Goal: Task Accomplishment & Management: Use online tool/utility

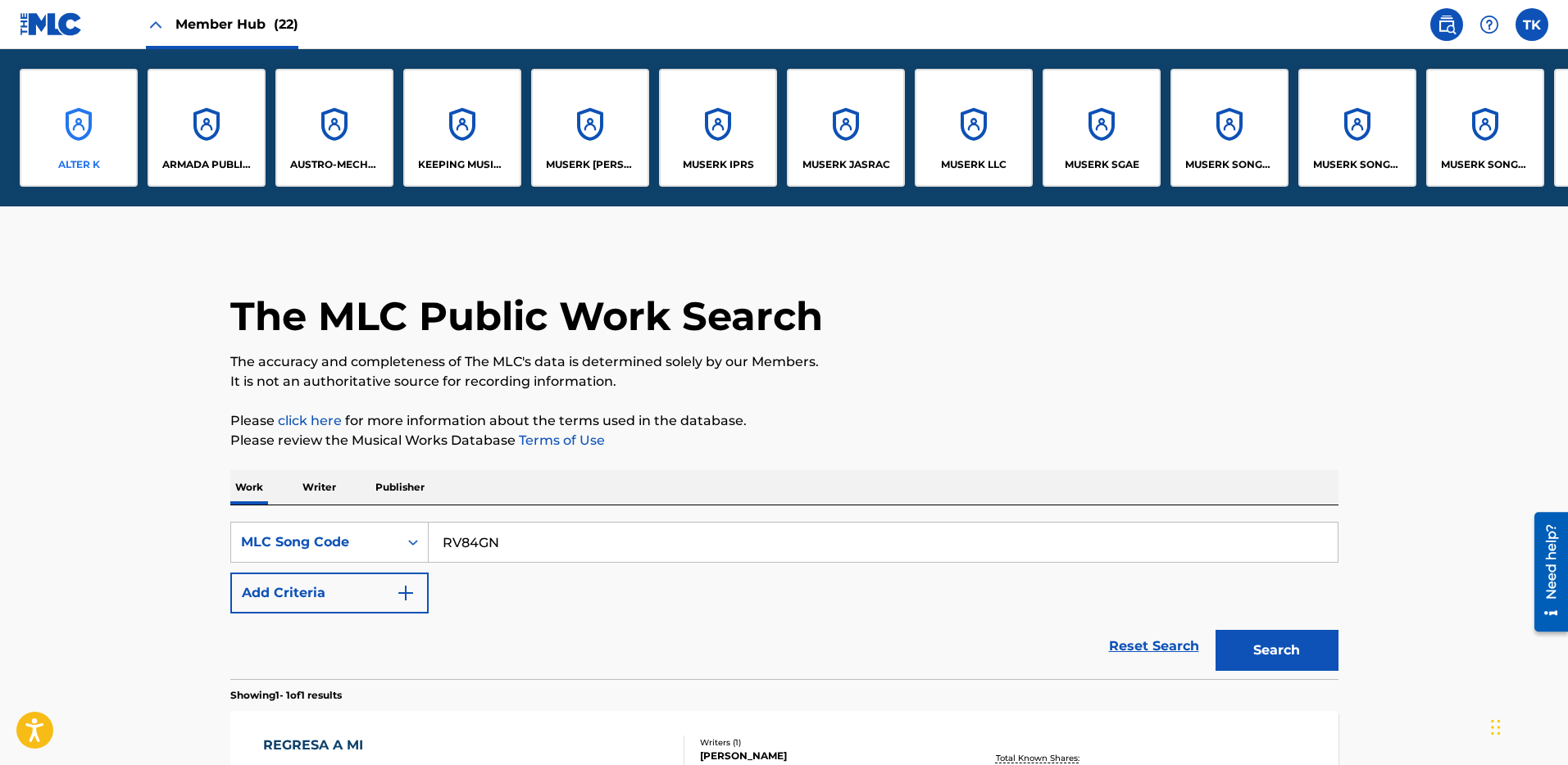
click at [82, 174] on div "ALTER K" at bounding box center [79, 128] width 118 height 118
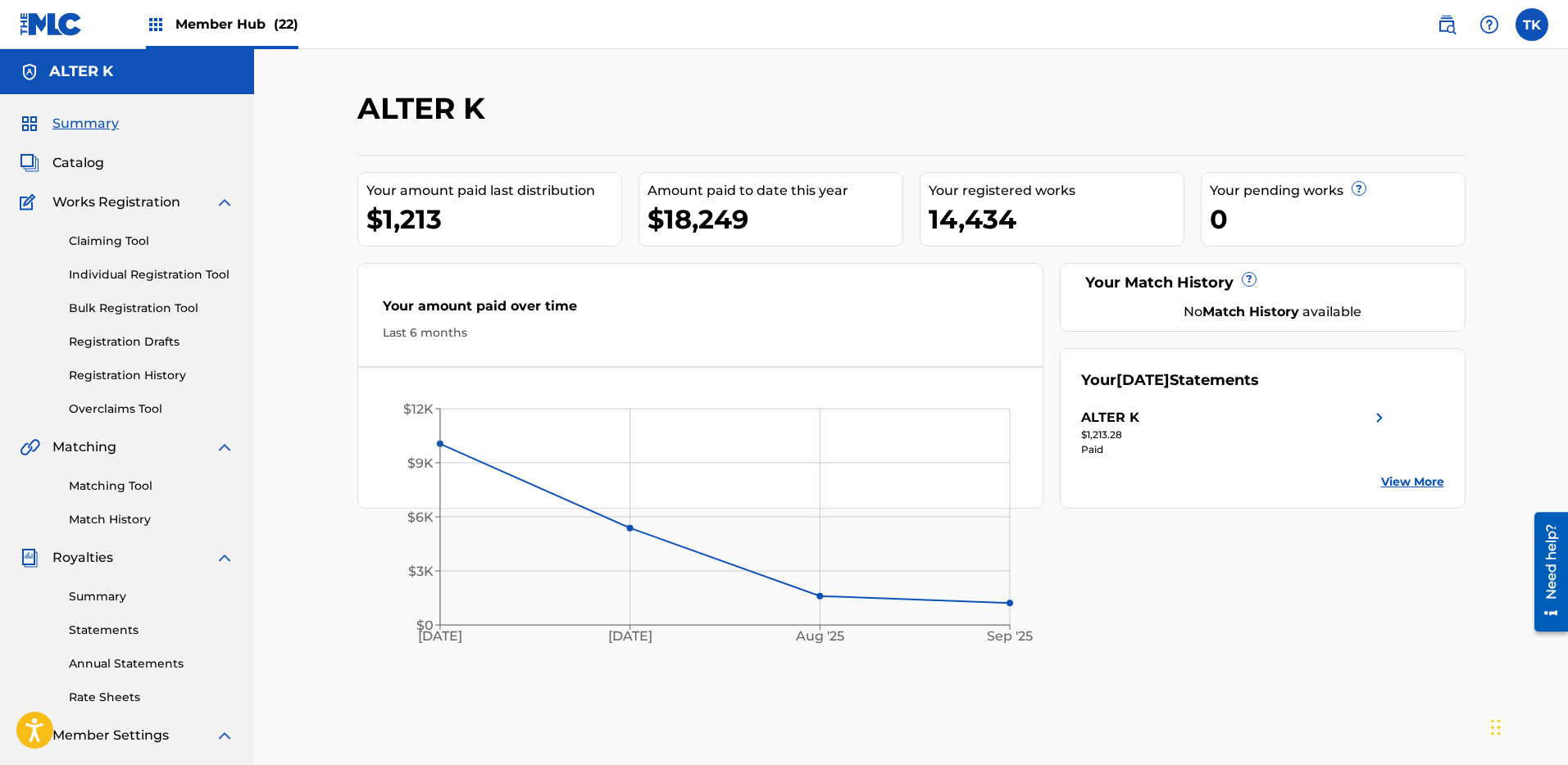
click at [188, 34] on div "Member Hub (22)" at bounding box center [222, 24] width 153 height 48
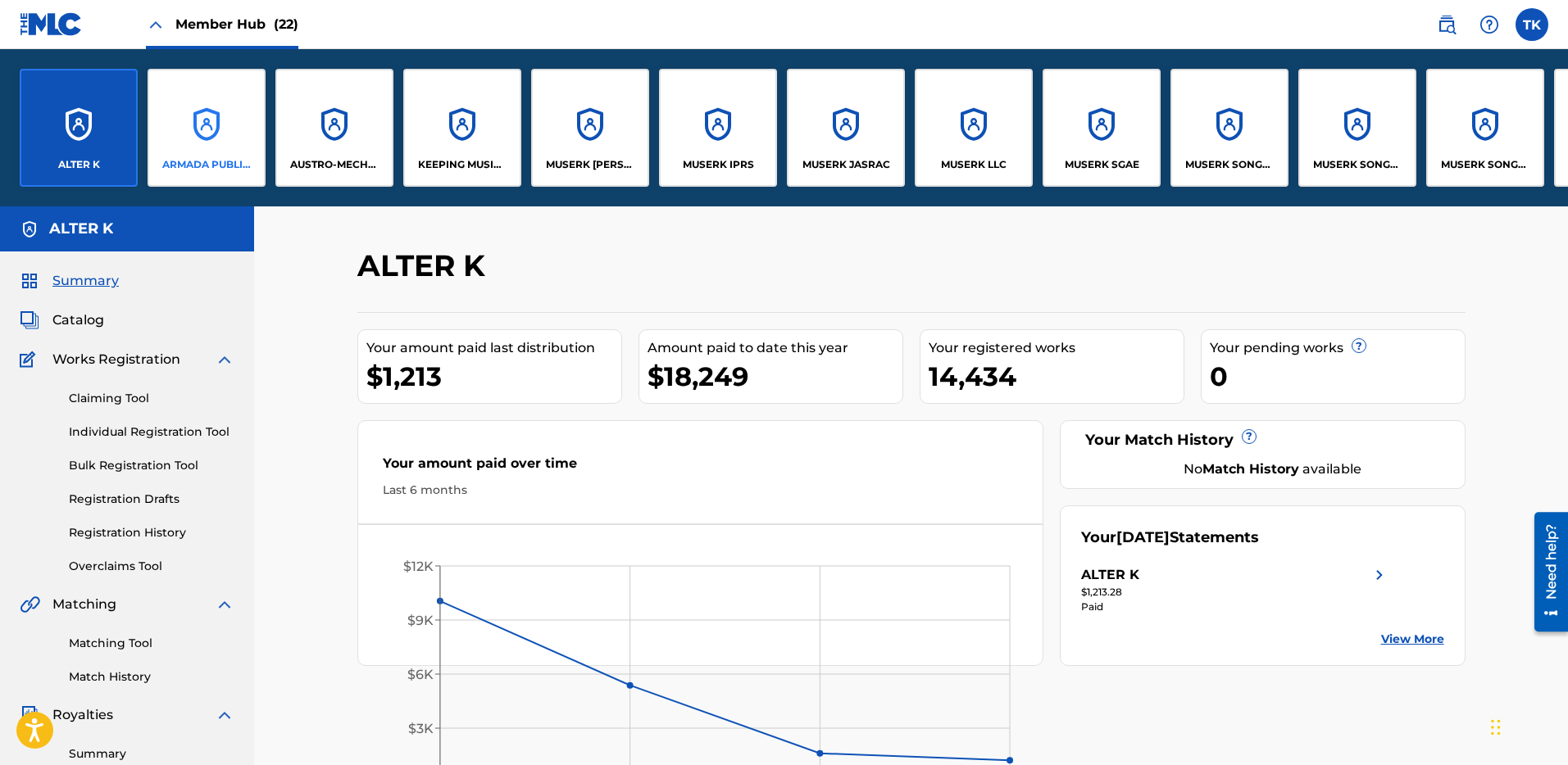
click at [231, 139] on div "ARMADA PUBLISHING B.V." at bounding box center [206, 128] width 118 height 118
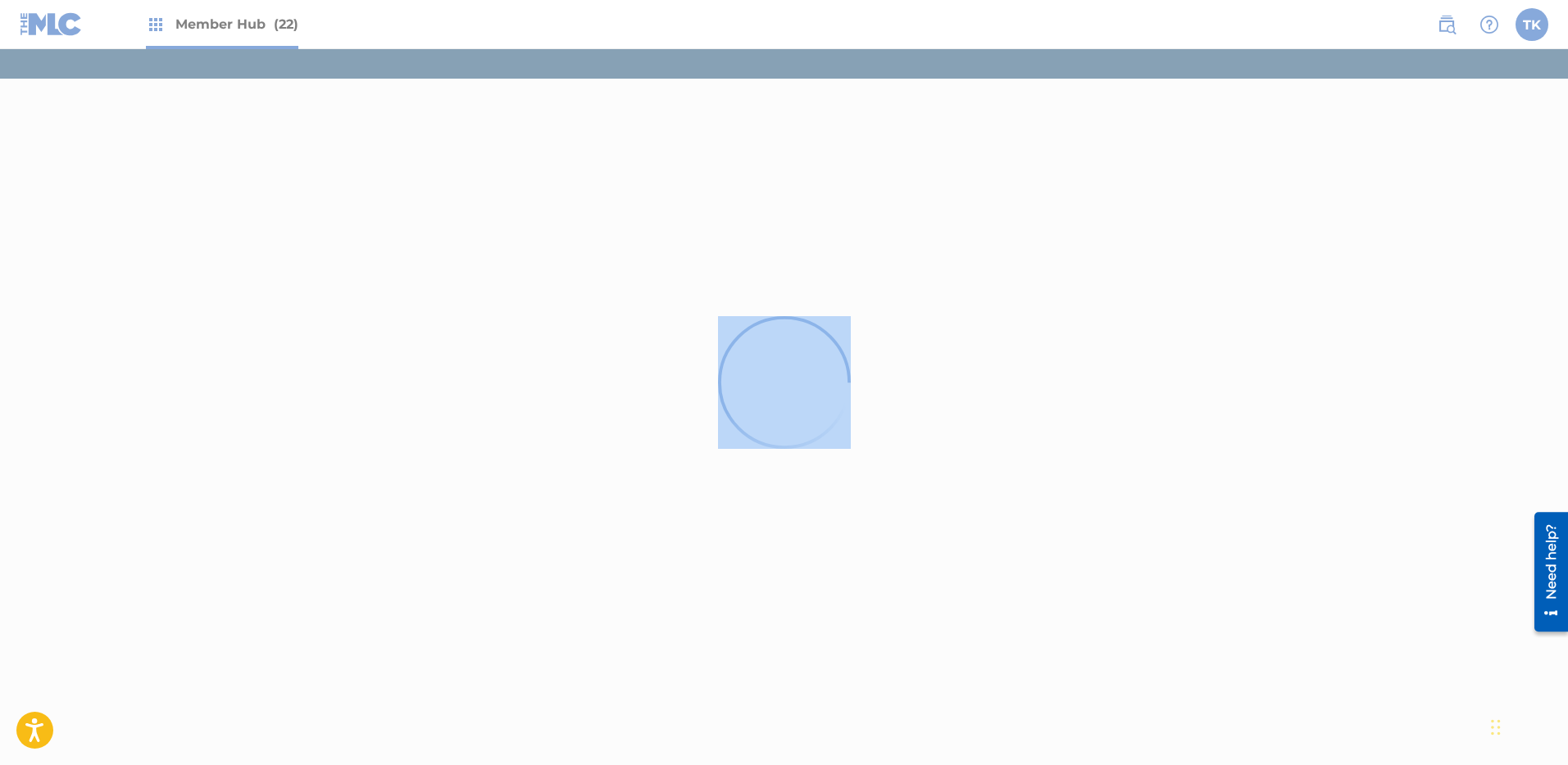
click at [231, 139] on div at bounding box center [784, 382] width 1568 height 765
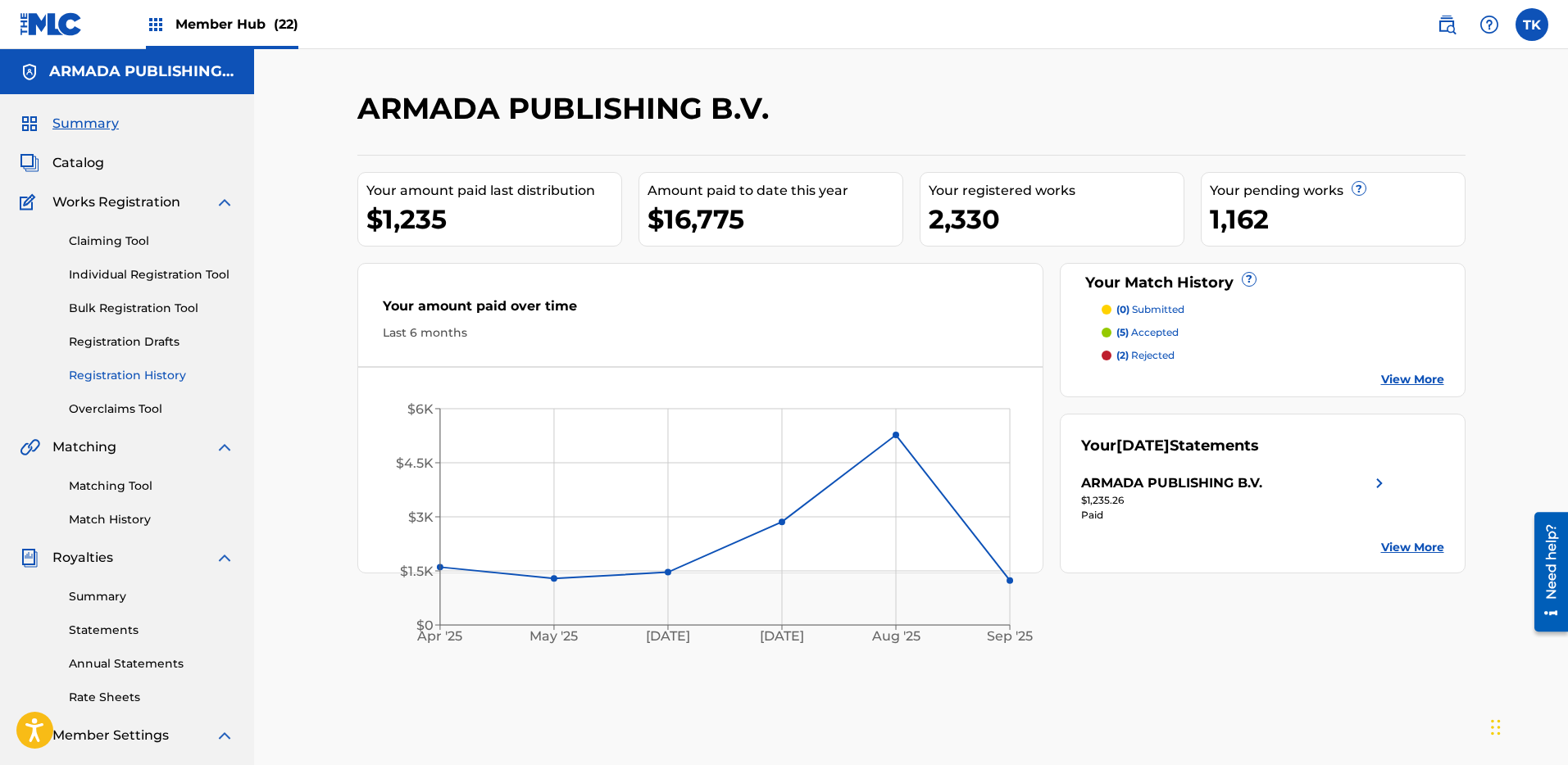
click at [145, 373] on link "Registration History" at bounding box center [152, 376] width 165 height 17
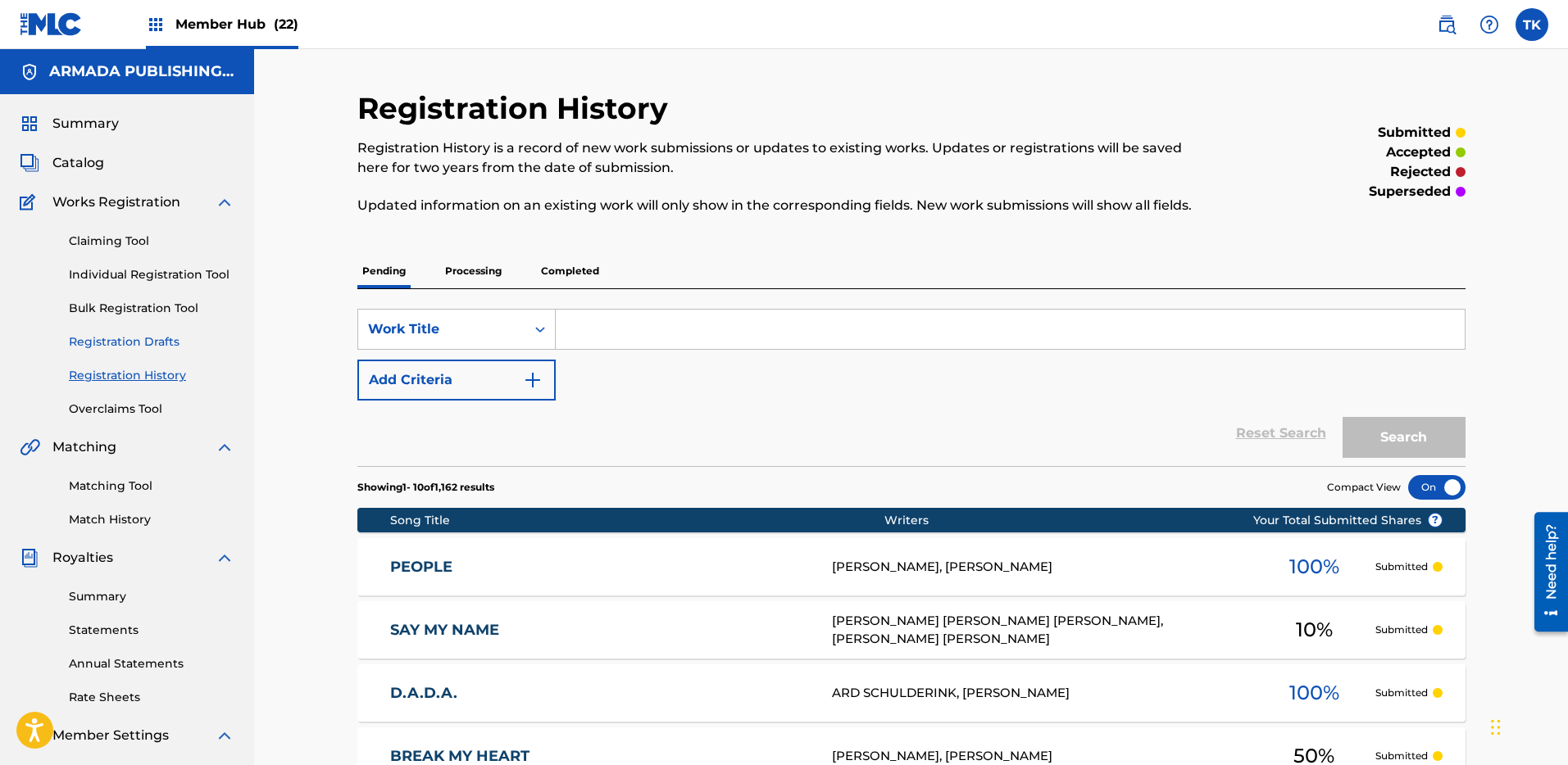
click at [123, 341] on link "Registration Drafts" at bounding box center [152, 342] width 165 height 17
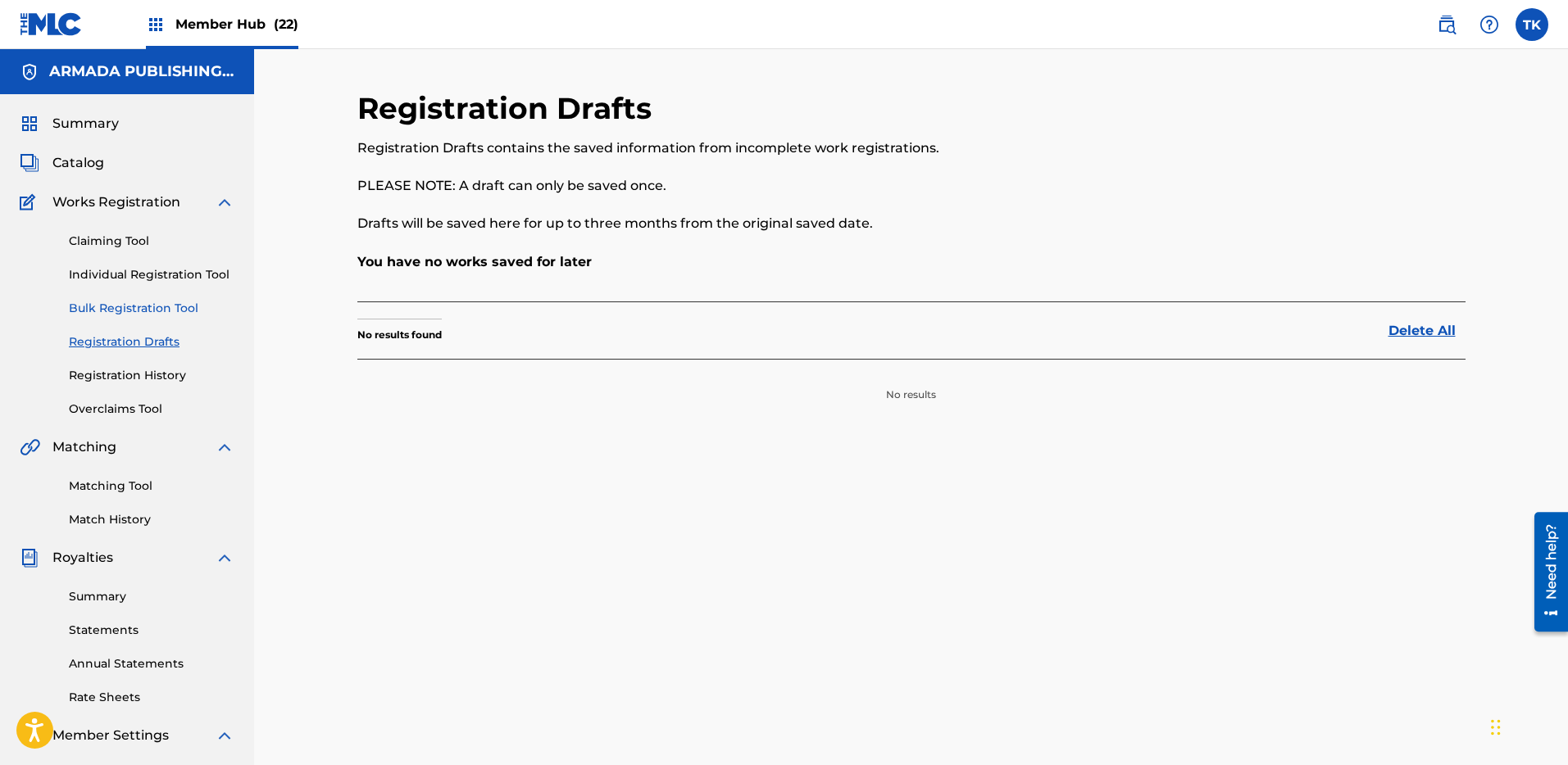
click at [144, 308] on link "Bulk Registration Tool" at bounding box center [152, 308] width 165 height 17
